Goal: Task Accomplishment & Management: Manage account settings

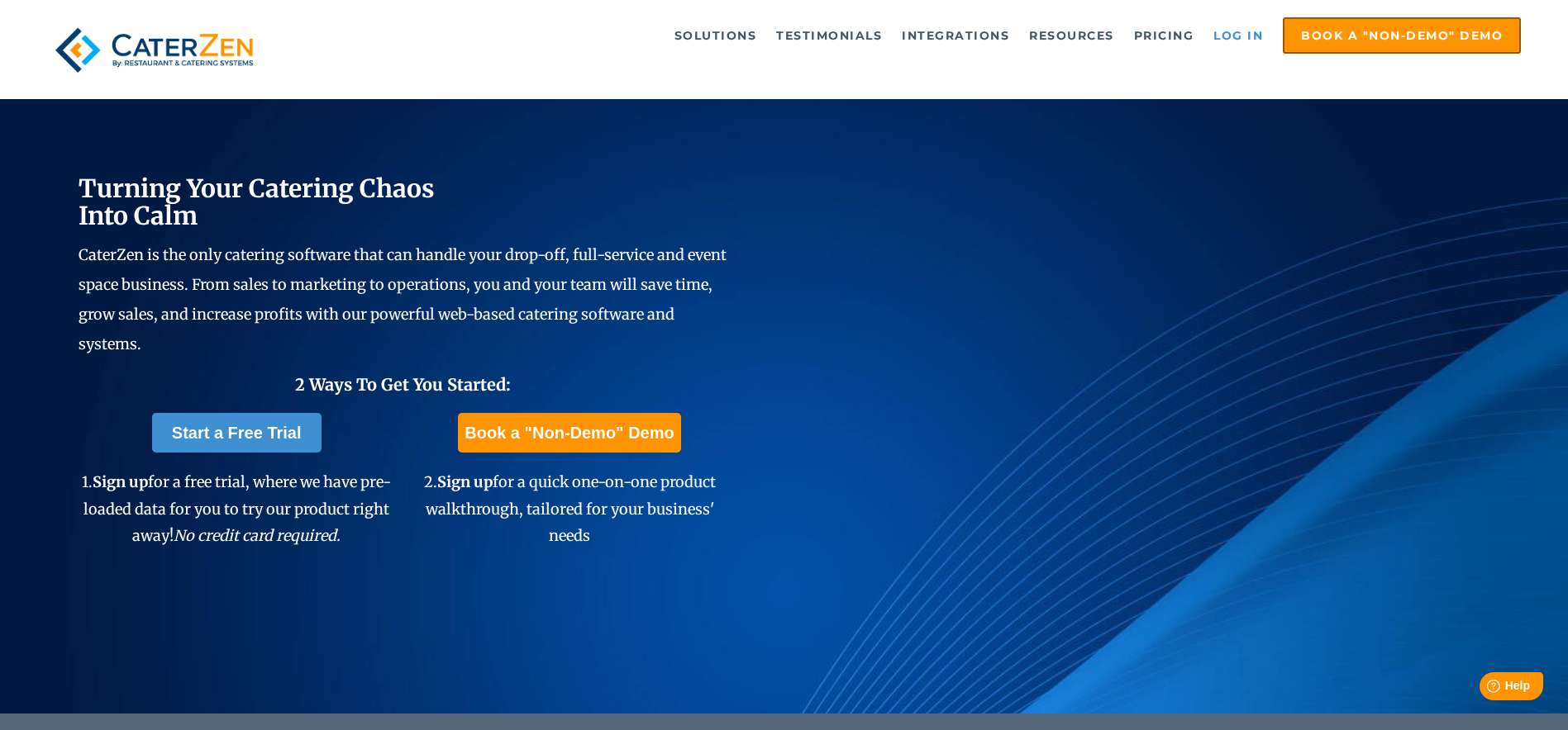
click at [1239, 32] on link "Log in" at bounding box center [1238, 35] width 66 height 33
click at [1224, 34] on link "Log in" at bounding box center [1238, 35] width 66 height 33
click at [1225, 40] on link "Log in" at bounding box center [1238, 35] width 66 height 33
click at [1264, 38] on link "Log in" at bounding box center [1238, 35] width 66 height 33
